Goal: Check status: Check status

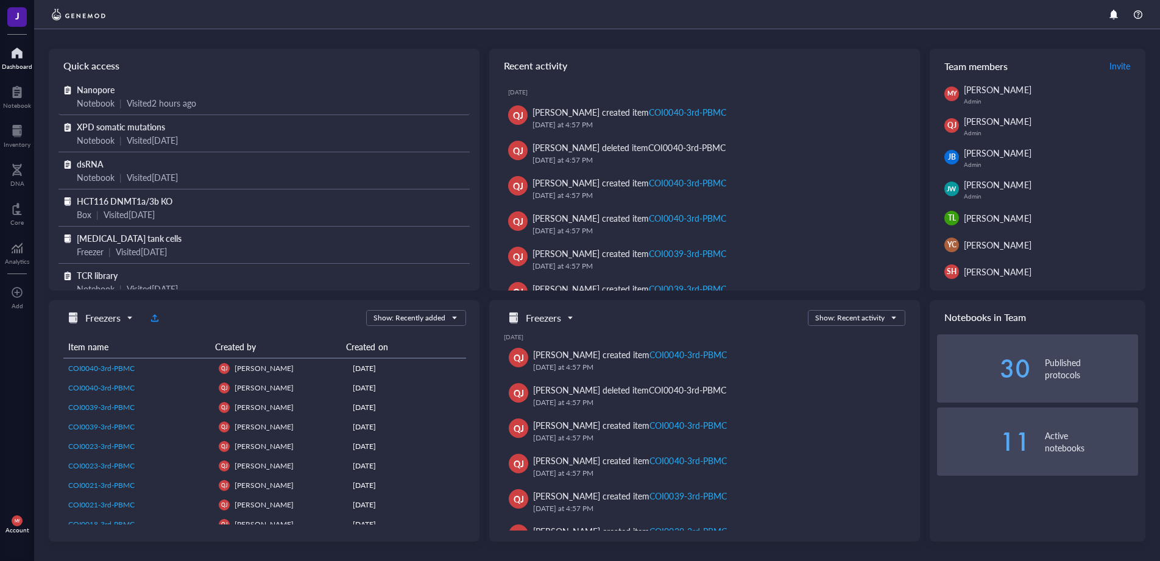
click at [194, 102] on div "Visited 2 hours ago" at bounding box center [161, 102] width 69 height 13
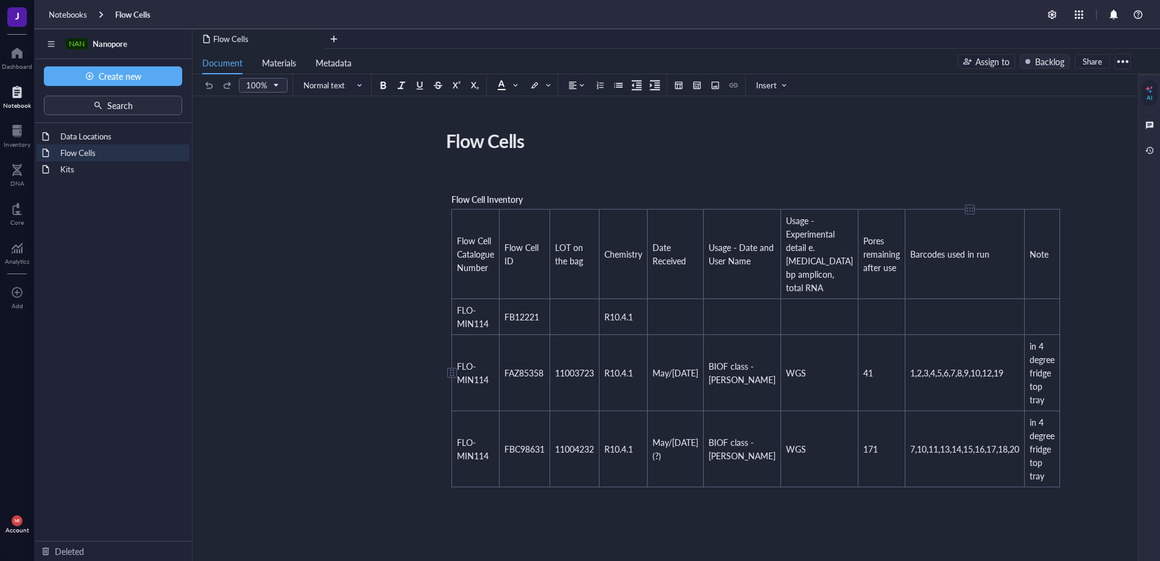
click at [910, 373] on span "1,2,3,4,5,6,7,8,9,10,12,19" at bounding box center [956, 373] width 93 height 12
click at [910, 374] on span "1,2,3,4,5,6,7,8,9,10,12,19" at bounding box center [956, 373] width 93 height 12
click at [923, 374] on span "1,2,3,4,5,6,8,9,10,12,19" at bounding box center [953, 373] width 87 height 12
click at [912, 376] on span "1,2,3,4,5,6,8,9,10,12,19" at bounding box center [953, 373] width 87 height 12
click at [910, 375] on span "1,2,3,4,5,6,8,9,10,12,19" at bounding box center [953, 373] width 87 height 12
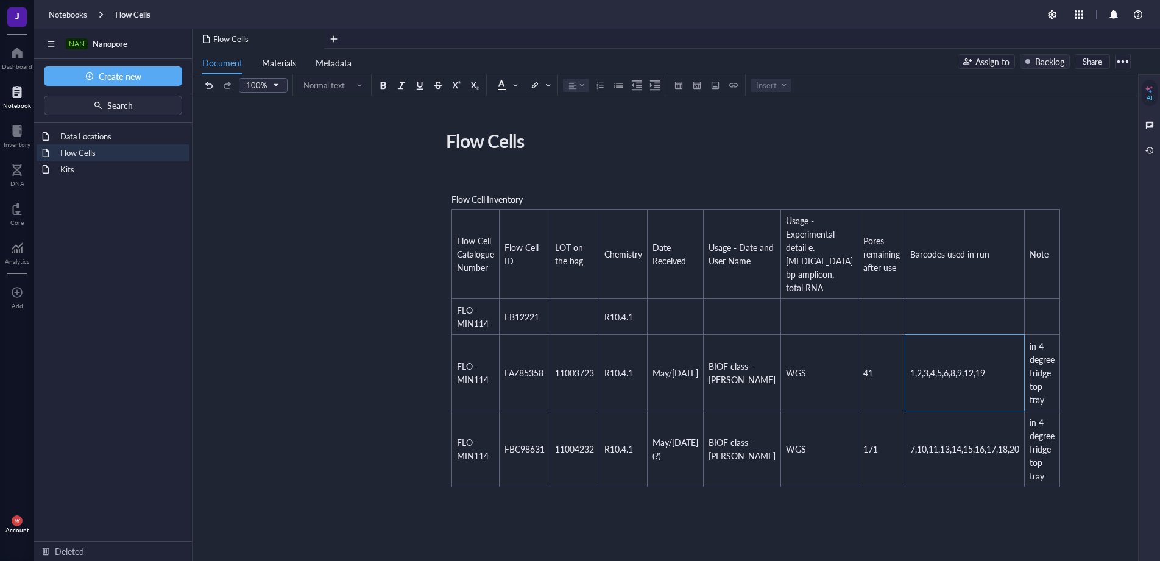
click at [1027, 412] on div "Flow Cells Flow Cells ﻿ Flow Cell Inventory Flow Cell Catalogue Number Flow Cel…" at bounding box center [663, 480] width 940 height 709
